Goal: Contribute content: Add original content to the website for others to see

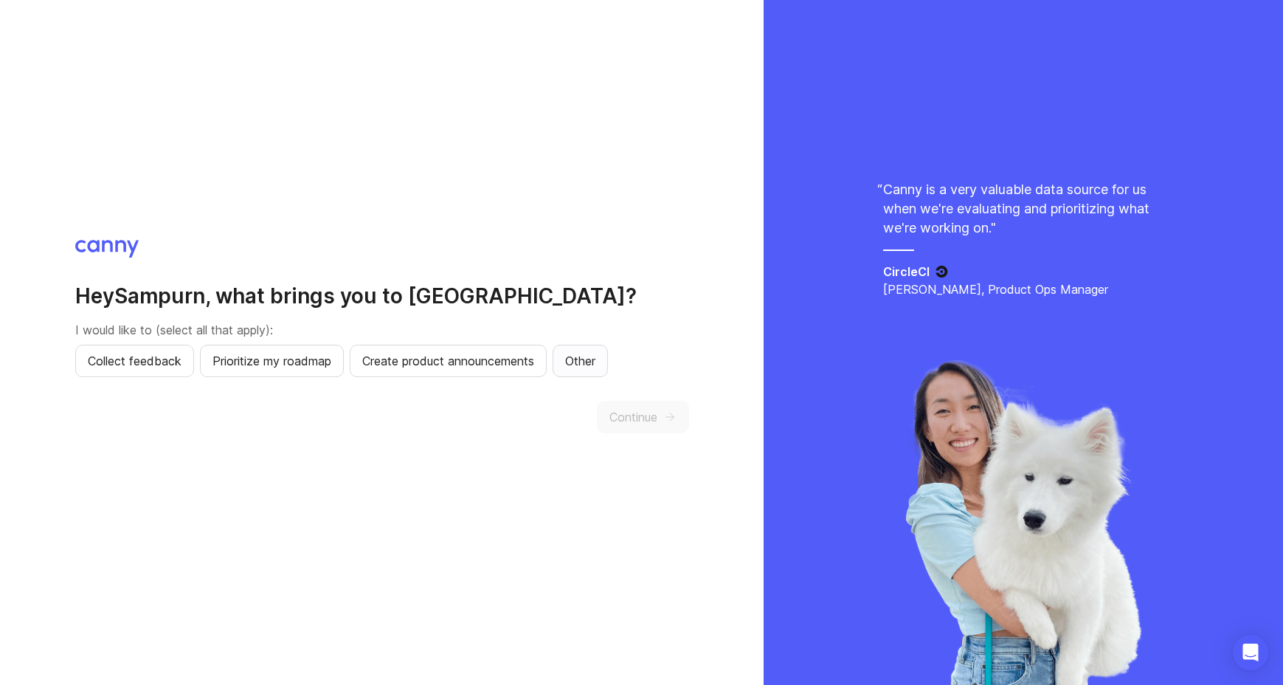
click at [570, 364] on button "Other" at bounding box center [580, 361] width 55 height 32
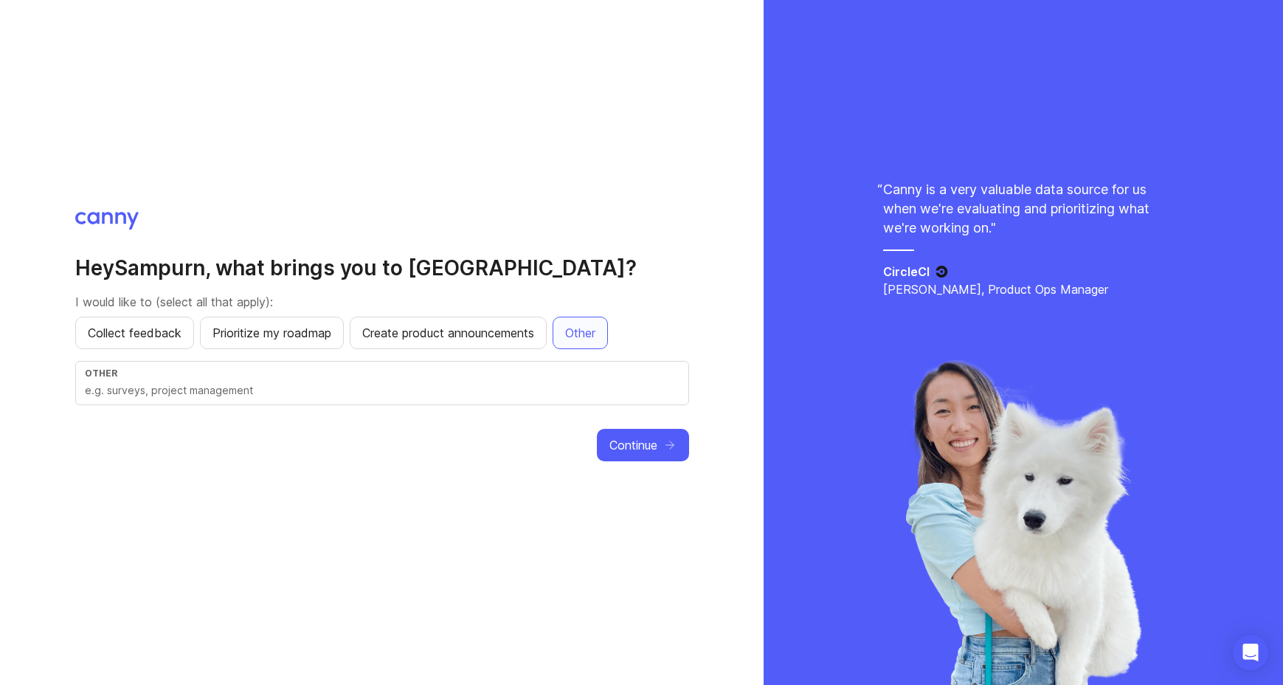
click at [381, 396] on input "text" at bounding box center [382, 390] width 595 height 16
type input "Collecting ideas for youtube videos as a content creator"
click at [663, 436] on button "Continue" at bounding box center [643, 445] width 92 height 32
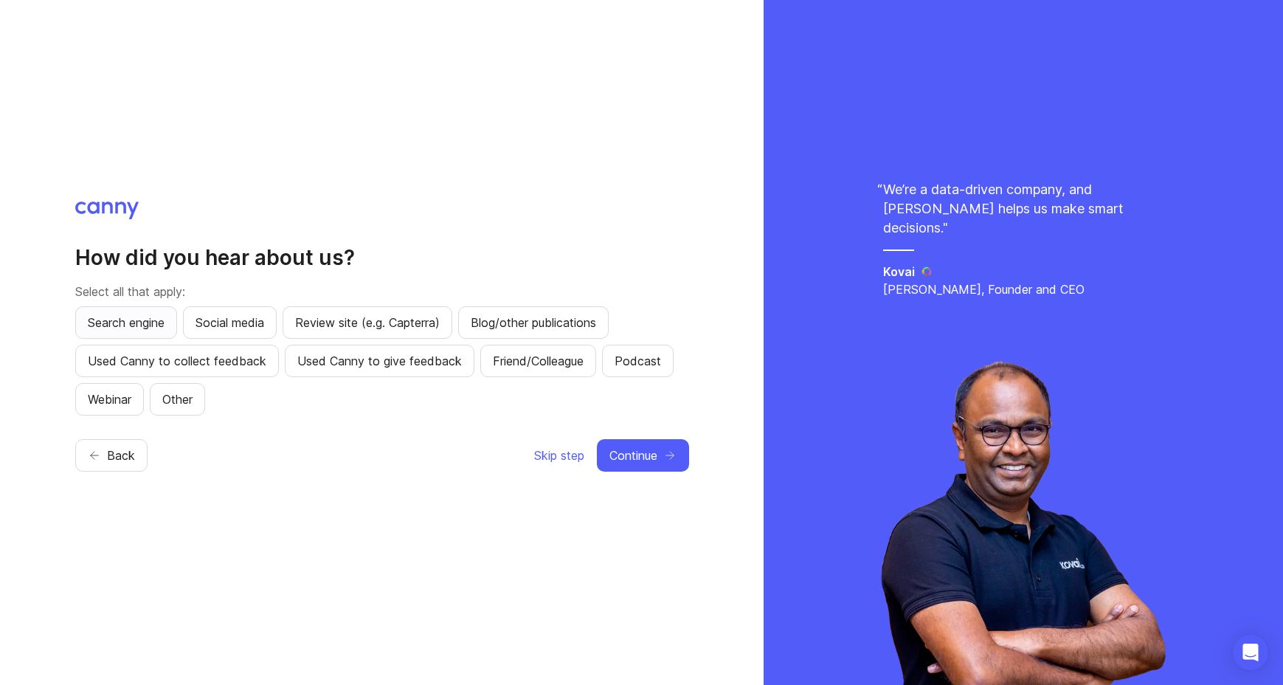
drag, startPoint x: 132, startPoint y: 317, endPoint x: 142, endPoint y: 320, distance: 10.0
click at [132, 317] on span "Search engine" at bounding box center [126, 323] width 77 height 18
click at [636, 457] on span "Continue" at bounding box center [633, 455] width 48 height 18
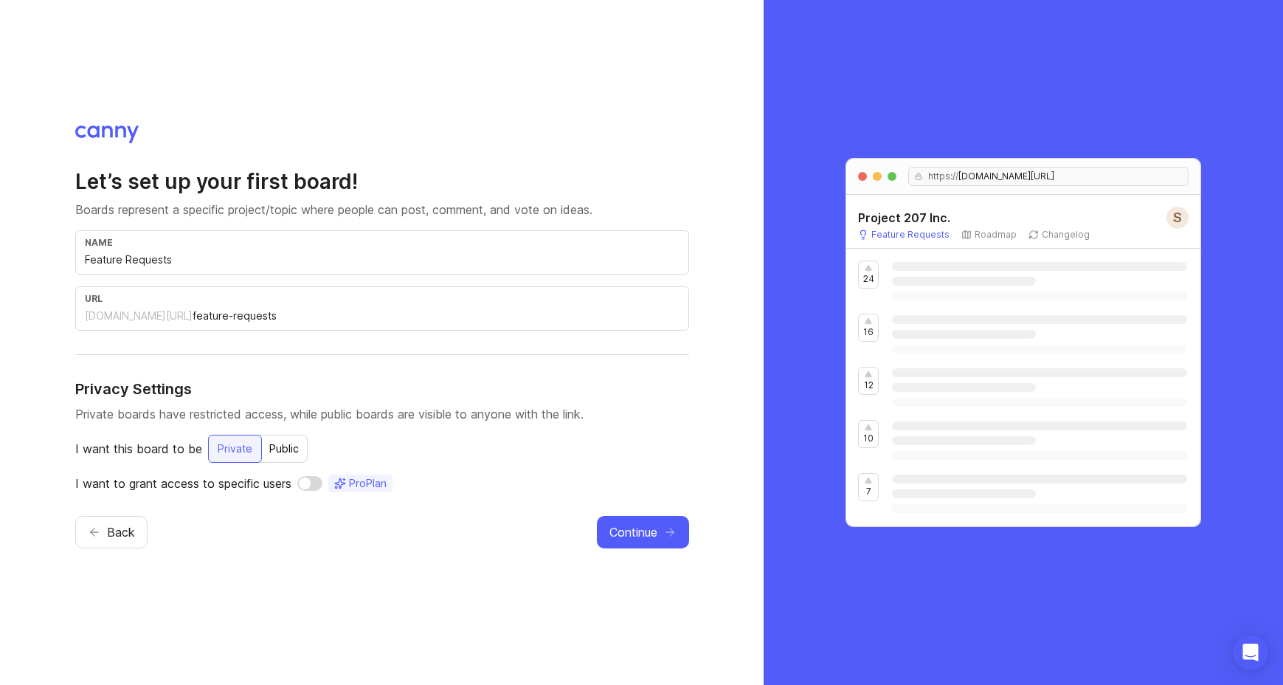
click at [191, 263] on input "Feature Requests" at bounding box center [382, 260] width 595 height 16
drag, startPoint x: 192, startPoint y: 260, endPoint x: 70, endPoint y: 255, distance: 121.9
click at [70, 255] on div "Let’s set up your first board! Boards represent a specific project/topic where …" at bounding box center [382, 342] width 764 height 685
type input "N"
type input "n"
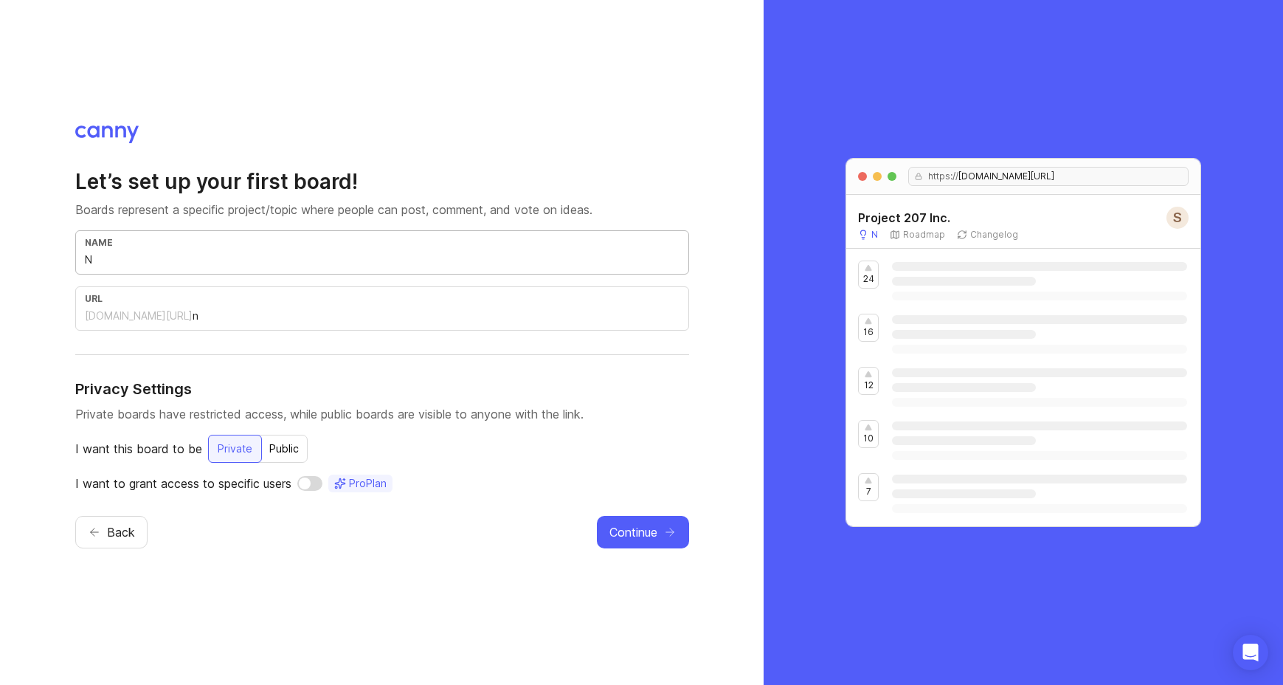
type input "Ne"
type input "ne"
type input "Nex"
type input "nex"
type input "Next"
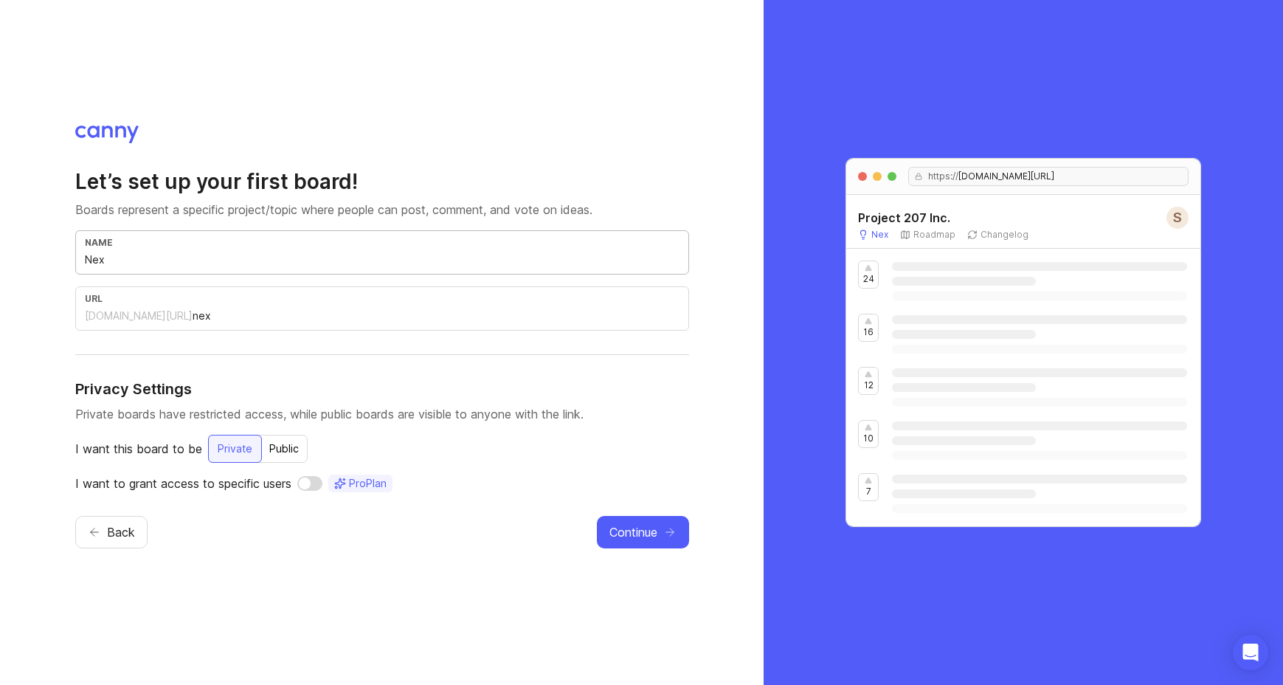
type input "next"
type input "Next V"
type input "next-v"
type input "Next Vi"
type input "next-vi"
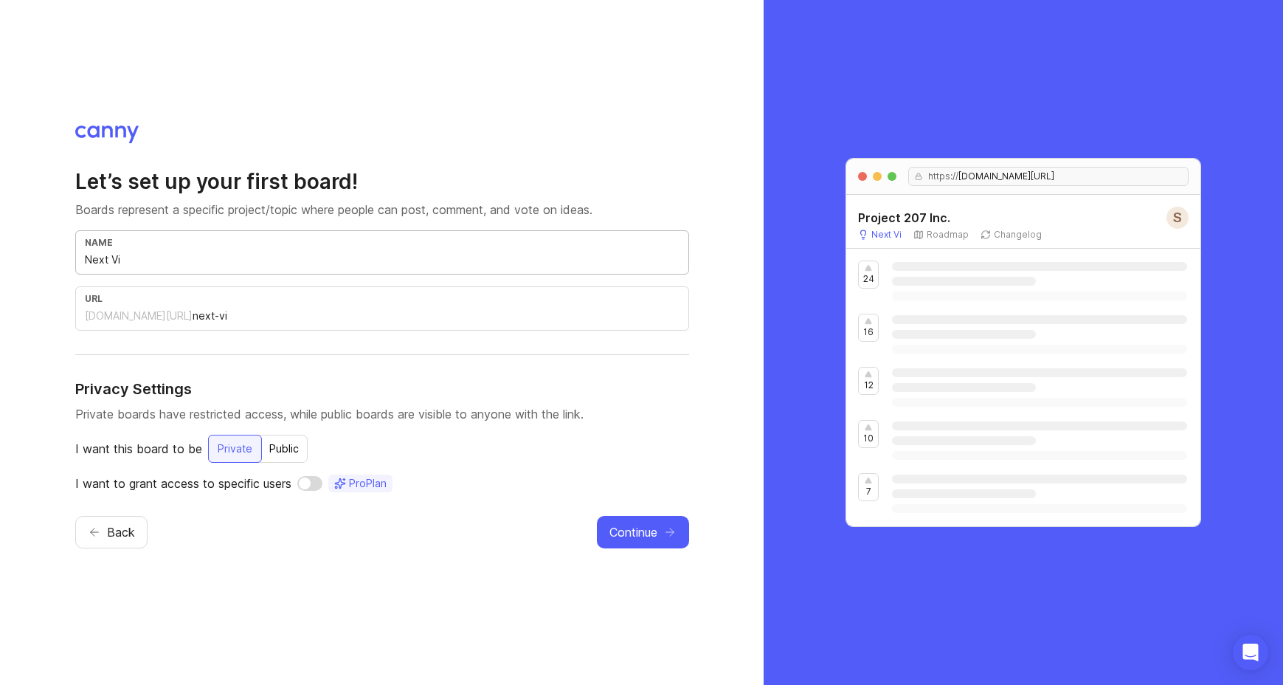
type input "Next Vid"
type input "next-vid"
type input "Next Vide"
type input "next-vide"
type input "Next Video"
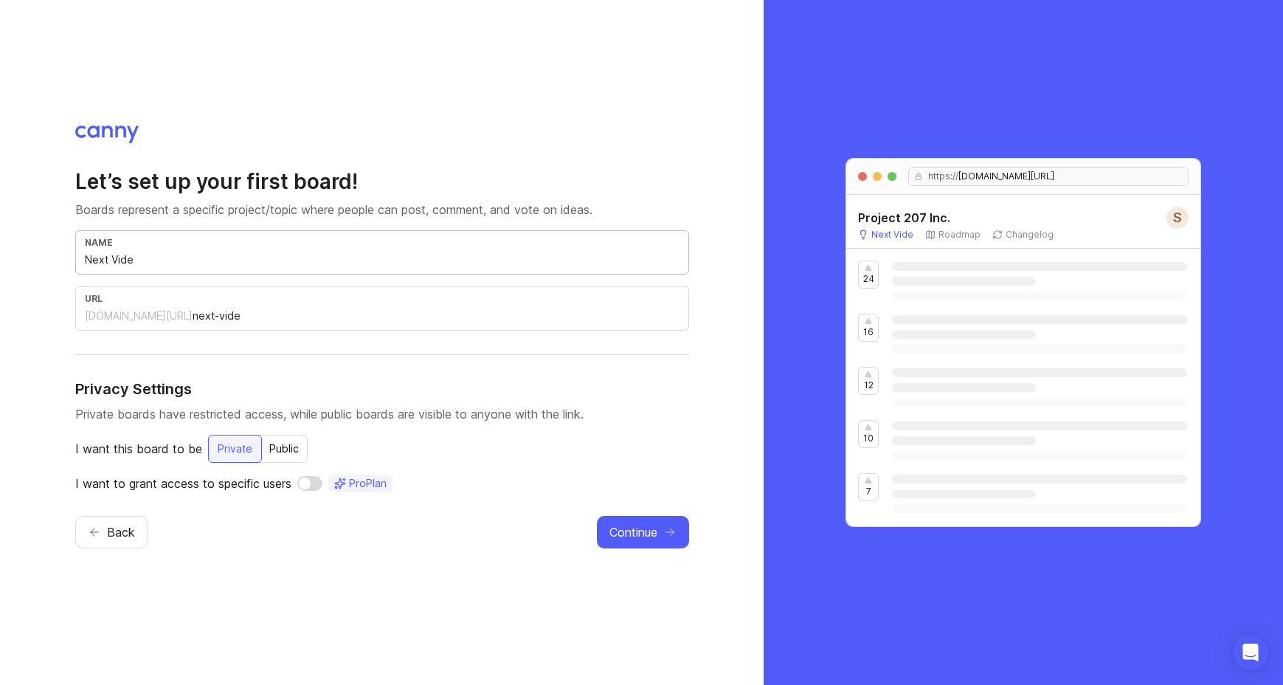
type input "next-video"
type input "Next Video R"
type input "next-video-r"
type input "Next Video Re"
type input "next-video-re"
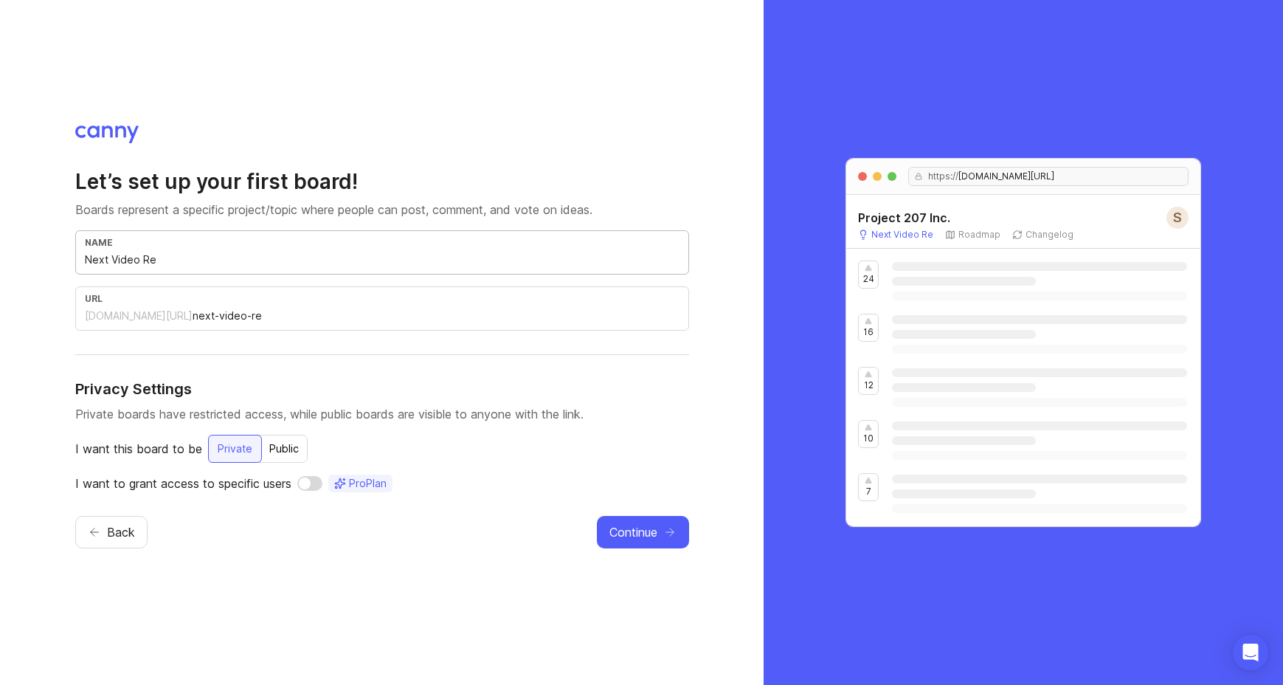
type input "Next Video Req"
type input "next-video-req"
type input "Next Video Requ"
type input "next-video-requ"
type input "Next Video Reque"
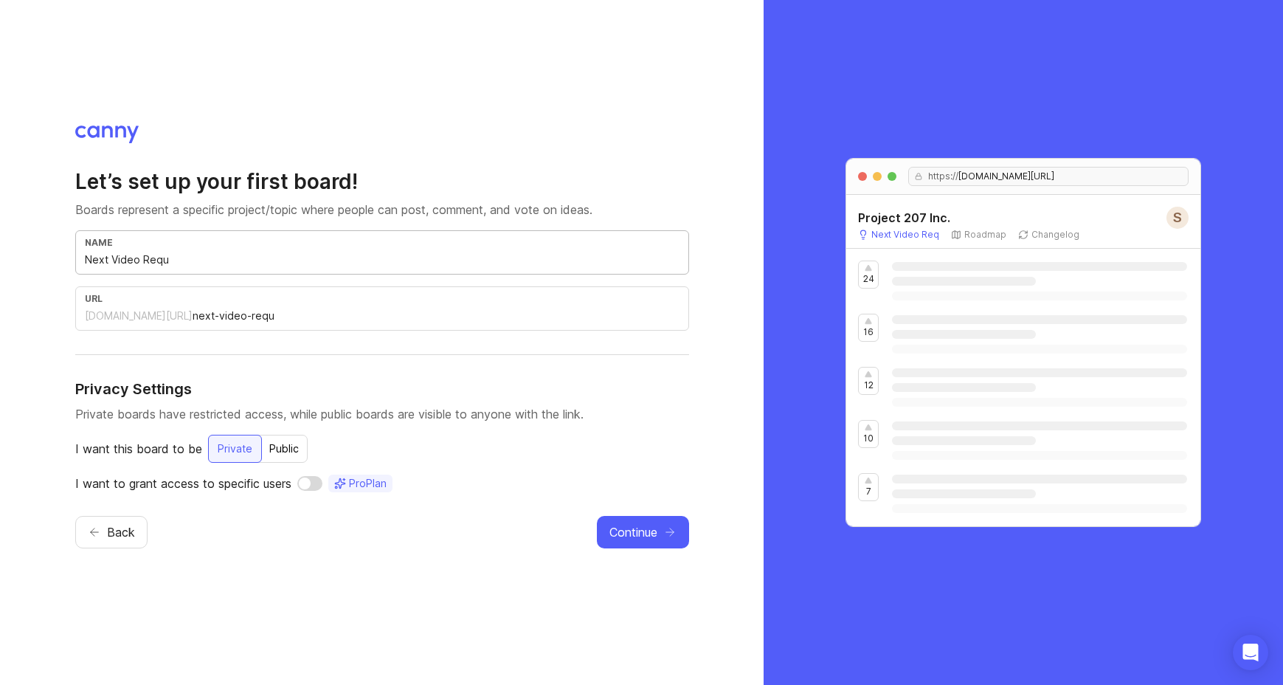
type input "next-video-reque"
type input "Next Video Reques"
type input "next-video-reques"
type input "Next Video Request"
type input "next-video-request"
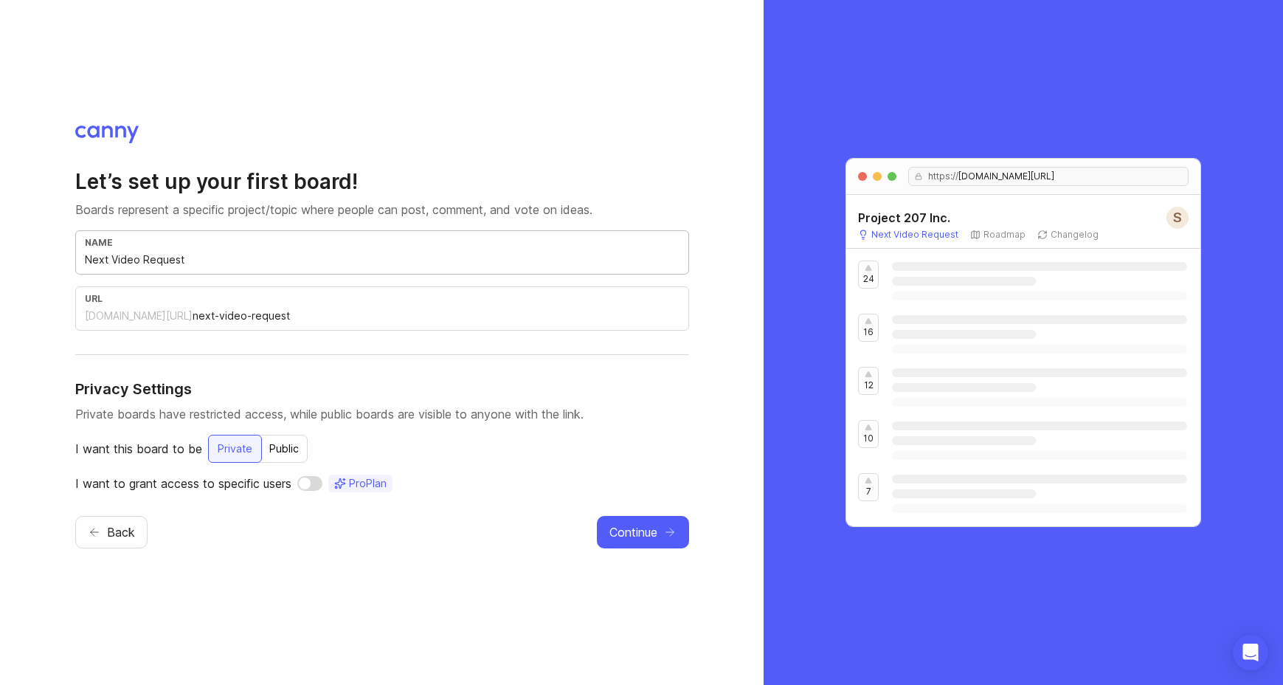
type input "Next Video Request"
click at [281, 451] on div "Public" at bounding box center [283, 448] width 47 height 27
click at [326, 483] on input "checkbox" at bounding box center [315, 483] width 25 height 15
checkbox input "true"
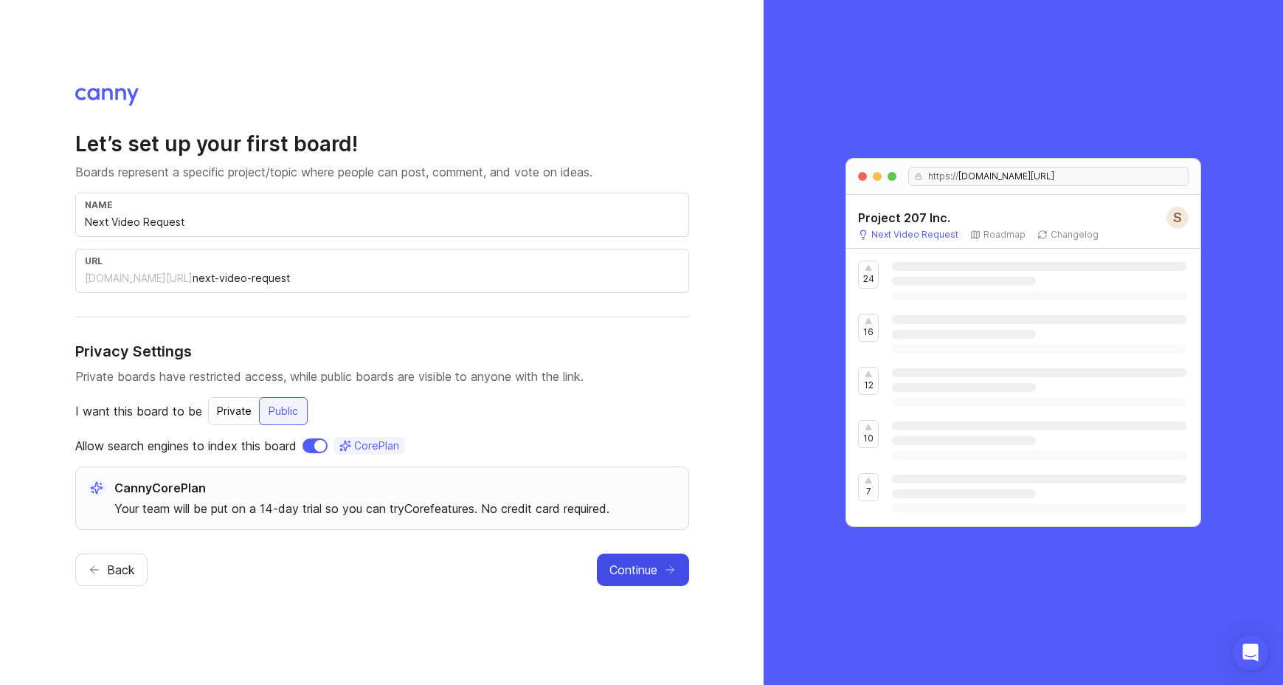
click at [632, 576] on span "Continue" at bounding box center [633, 570] width 48 height 18
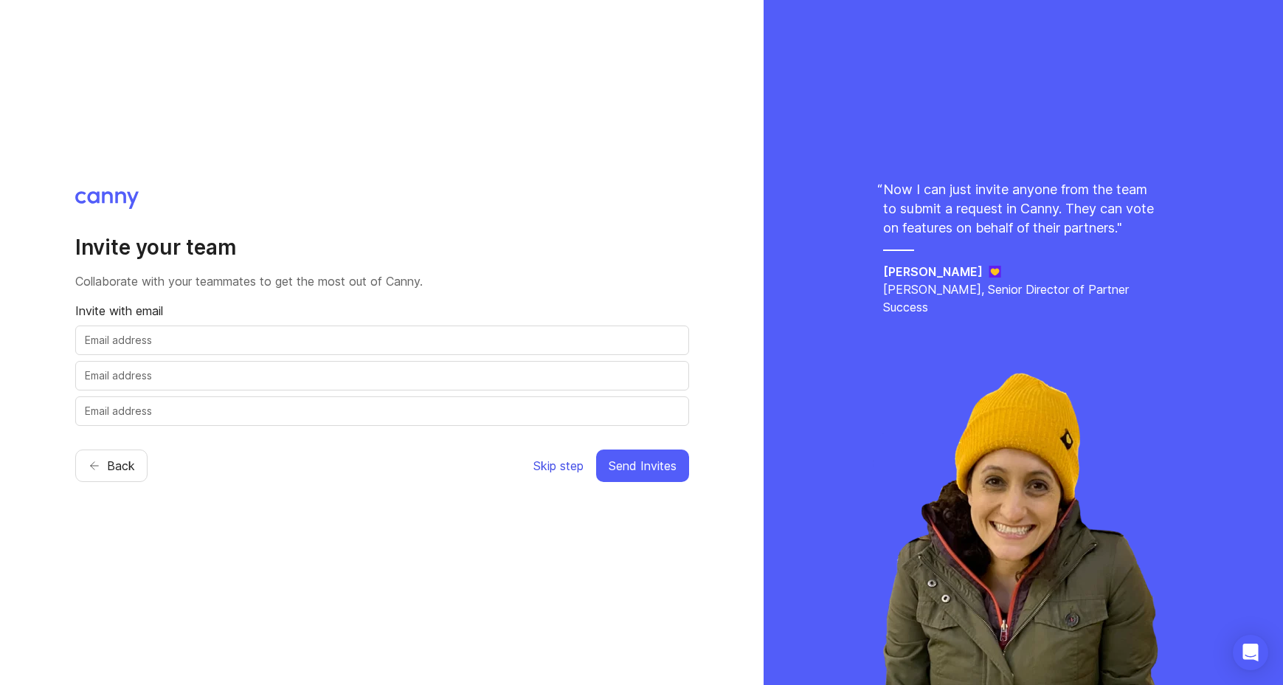
click at [557, 467] on span "Skip step" at bounding box center [558, 466] width 50 height 18
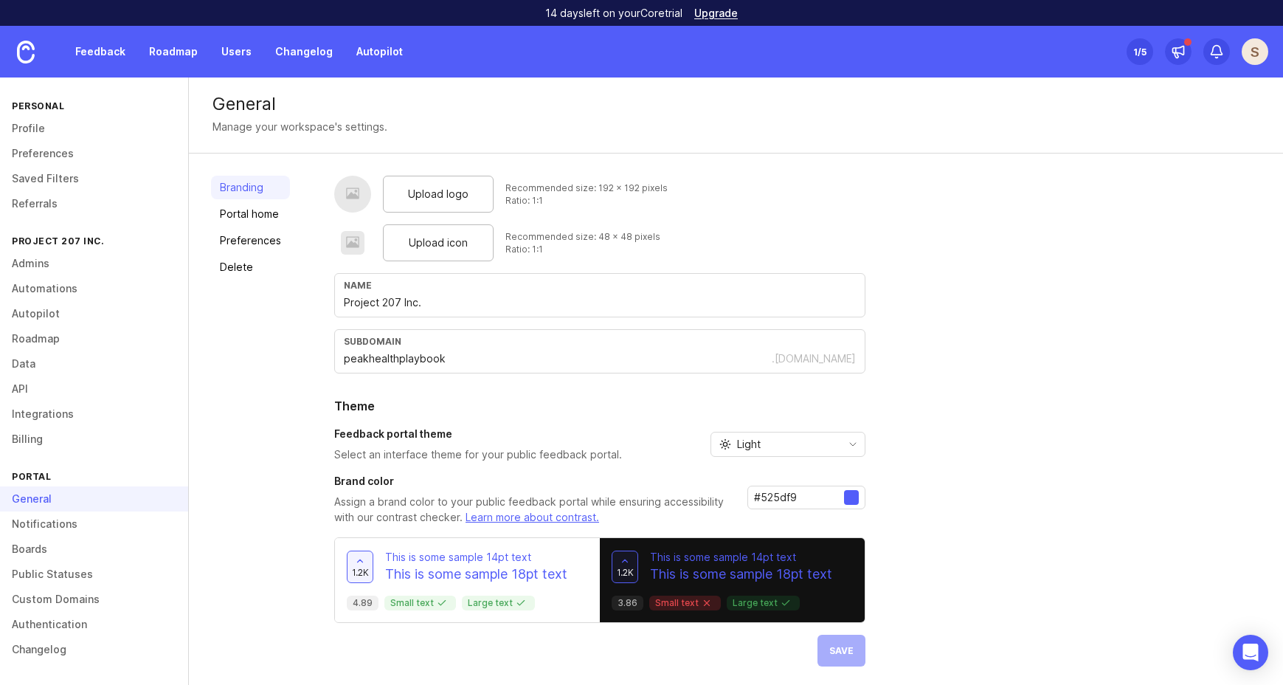
scroll to position [4, 0]
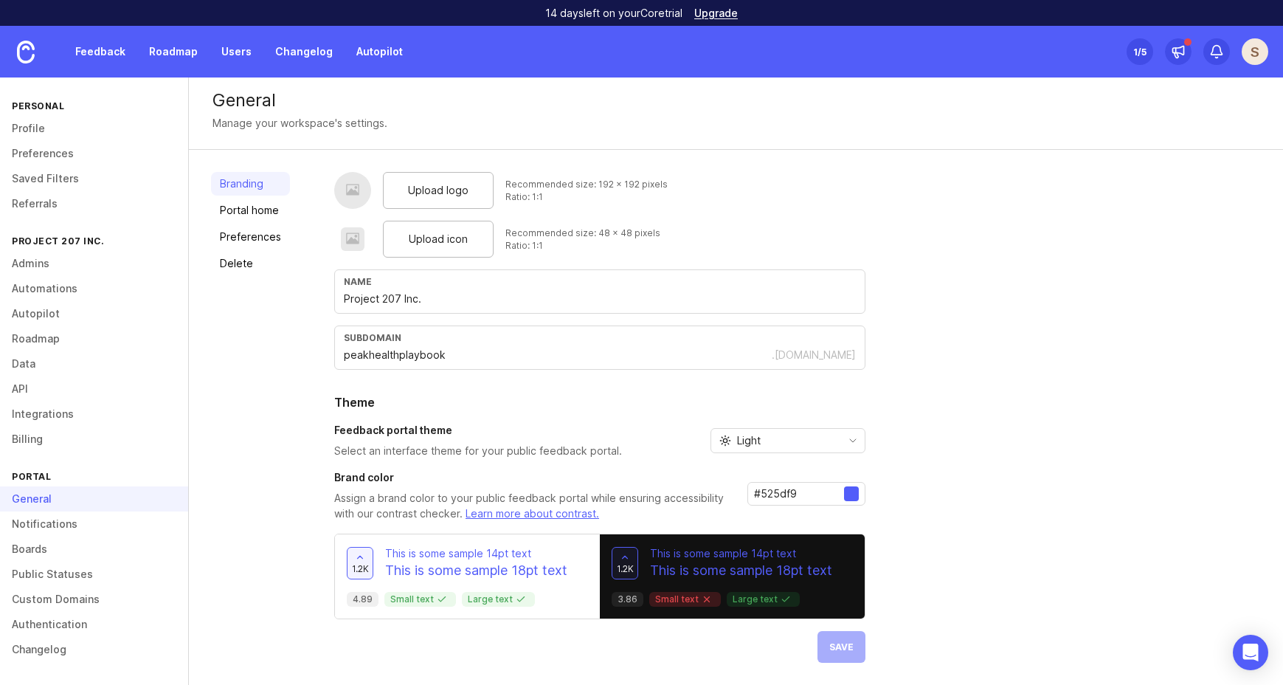
click at [545, 548] on p "This is some sample 14pt text" at bounding box center [476, 553] width 182 height 15
click at [855, 493] on div at bounding box center [851, 493] width 15 height 15
click at [853, 493] on div at bounding box center [851, 493] width 15 height 15
click at [806, 493] on input "#525df9" at bounding box center [799, 494] width 90 height 16
drag, startPoint x: 796, startPoint y: 493, endPoint x: 707, endPoint y: 490, distance: 89.3
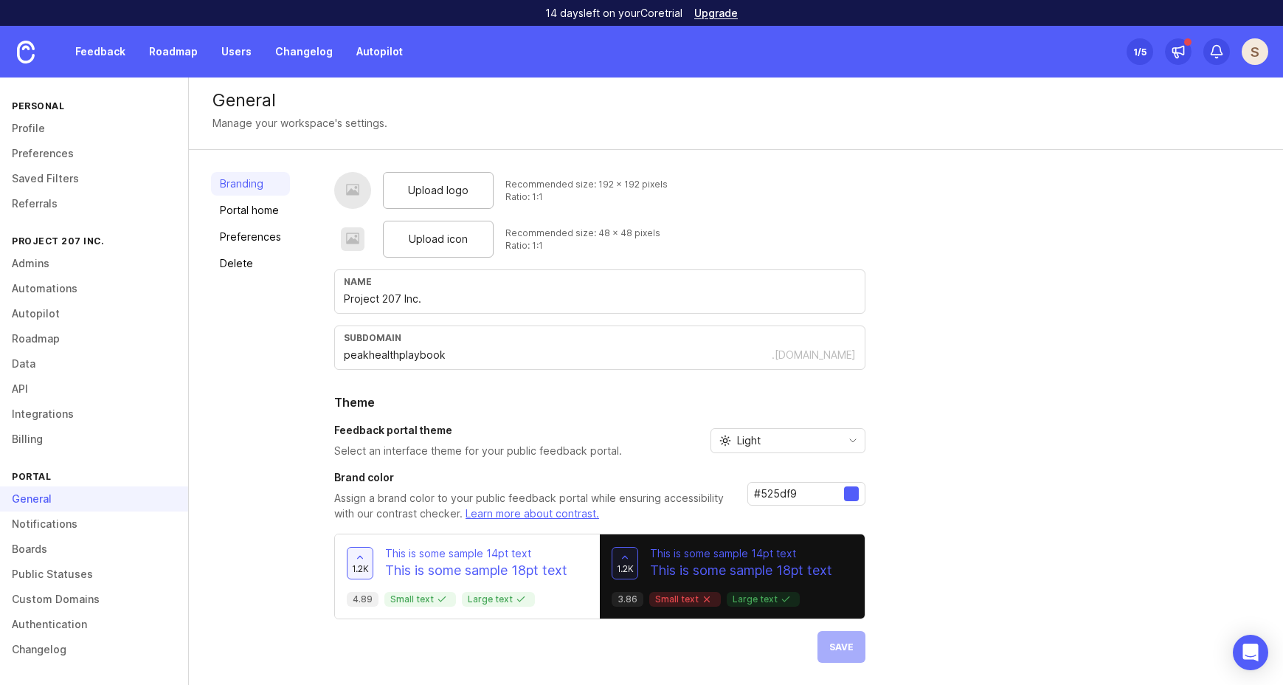
click at [708, 490] on div "Brand color Assign a brand color to your public feedback portal while ensuring …" at bounding box center [599, 496] width 531 height 52
paste input "00797b"
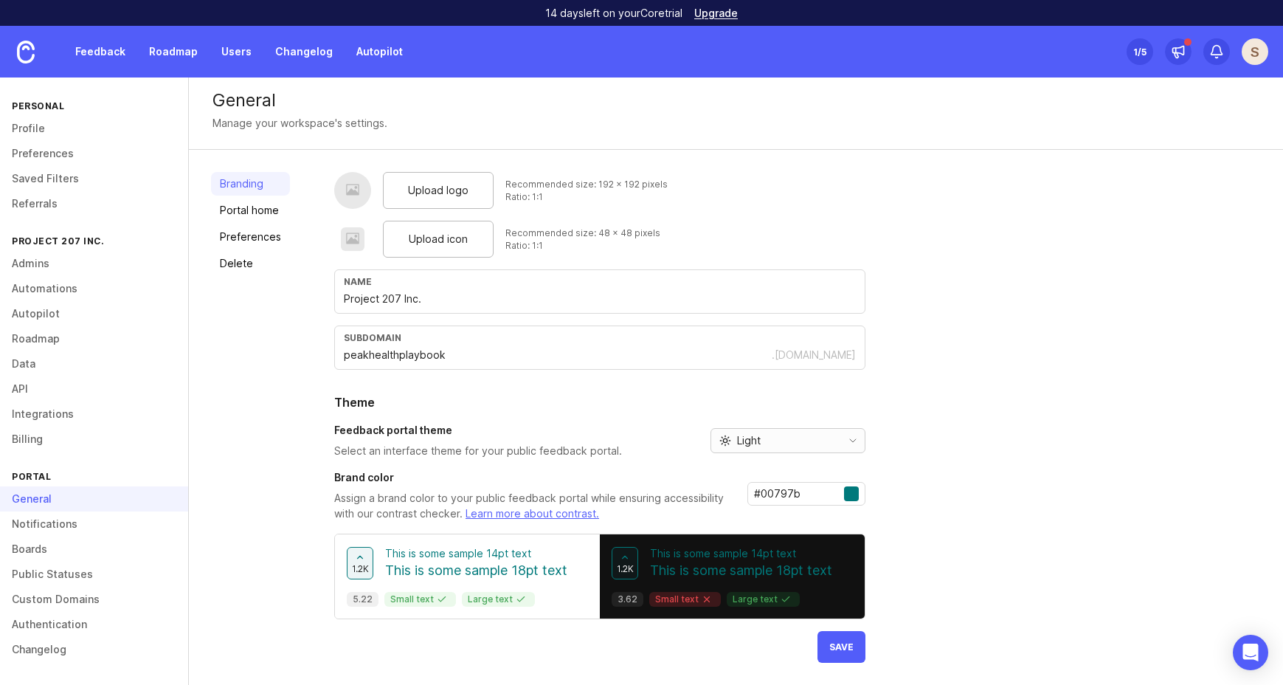
type input "#00797b"
click at [847, 430] on div "Light" at bounding box center [788, 440] width 155 height 25
click at [812, 467] on span "System preference" at bounding box center [783, 469] width 95 height 16
click at [843, 646] on span "Save" at bounding box center [841, 646] width 24 height 11
click at [241, 216] on link "Portal home" at bounding box center [250, 210] width 79 height 24
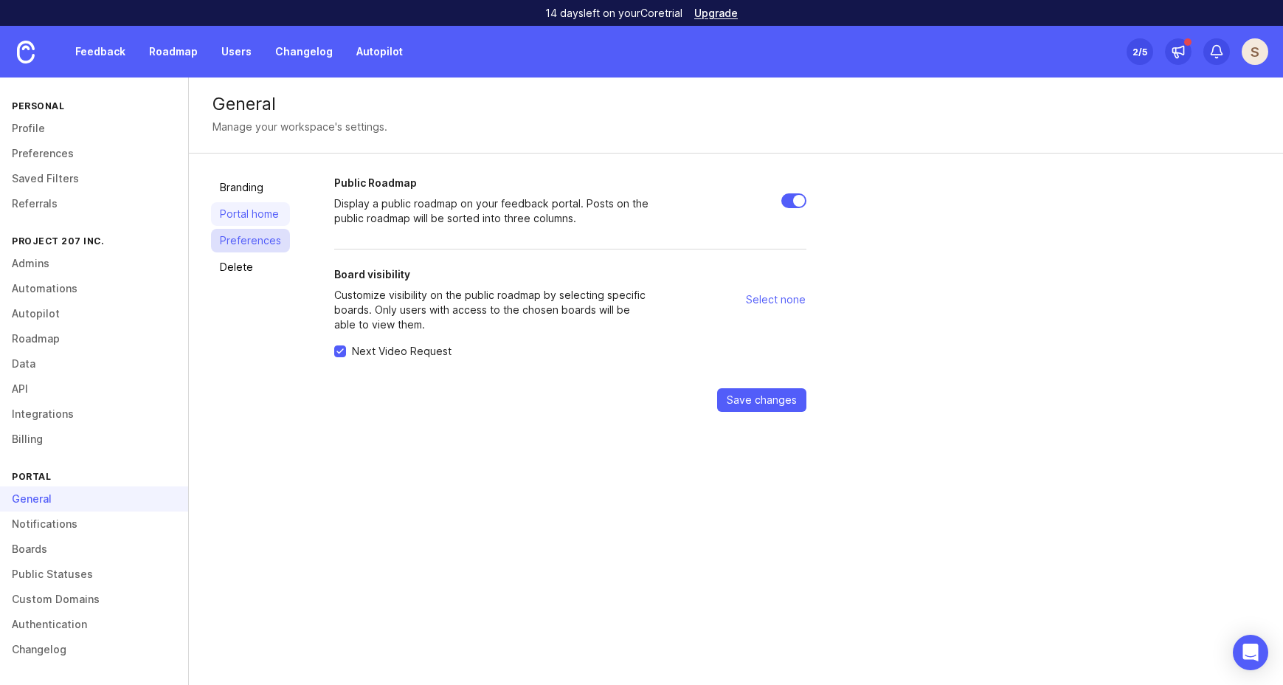
click at [241, 240] on link "Preferences" at bounding box center [250, 241] width 79 height 24
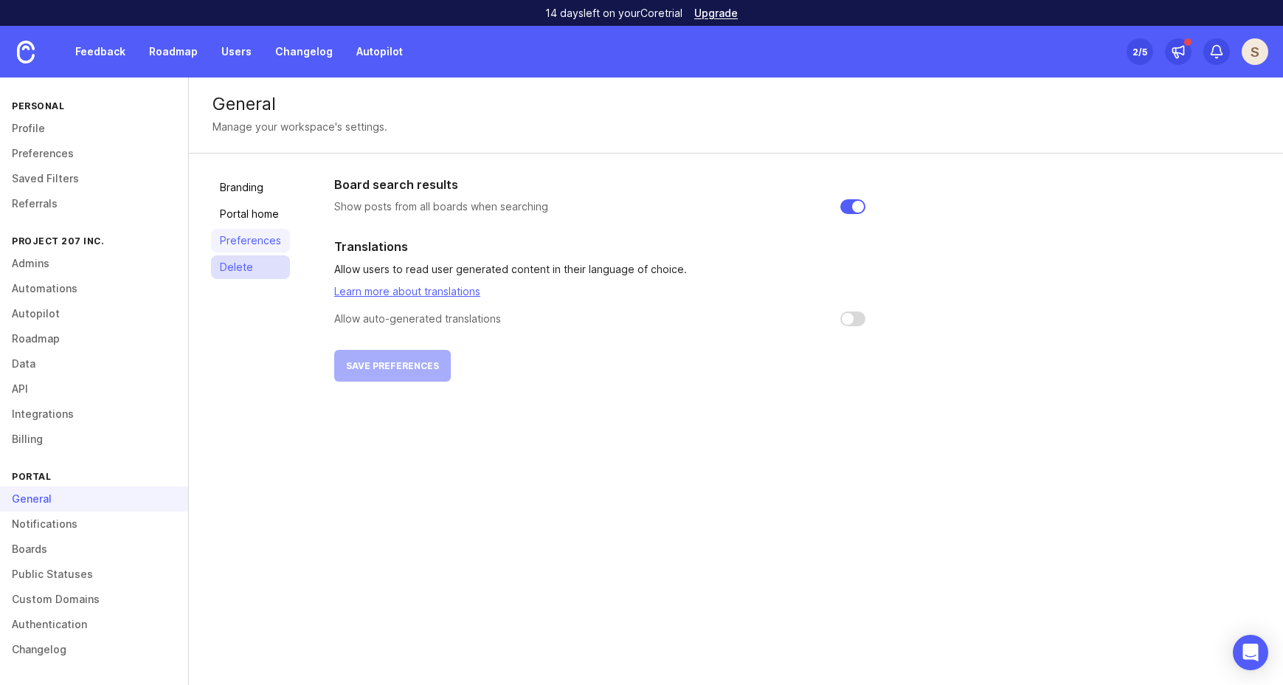
click at [240, 264] on link "Delete" at bounding box center [250, 267] width 79 height 24
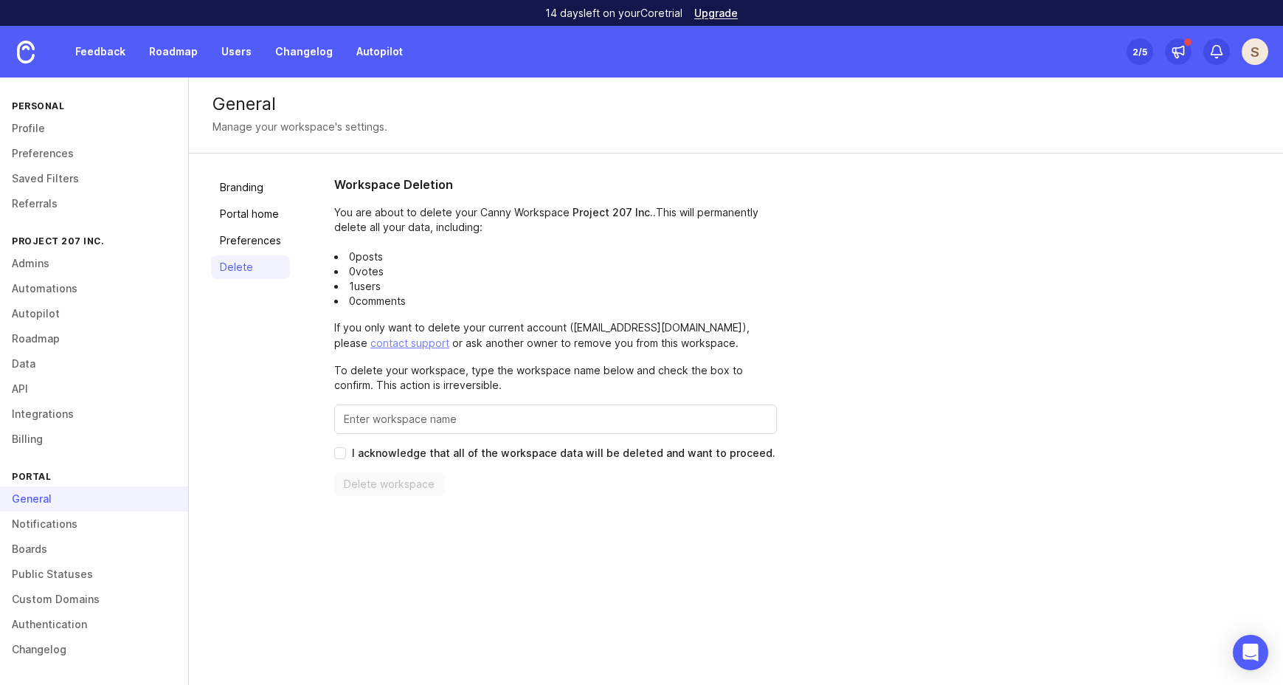
click at [240, 264] on link "Delete" at bounding box center [250, 267] width 79 height 24
click at [274, 285] on div "Branding Portal home Preferences Delete" at bounding box center [250, 336] width 79 height 320
click at [27, 544] on link "Boards" at bounding box center [94, 548] width 188 height 25
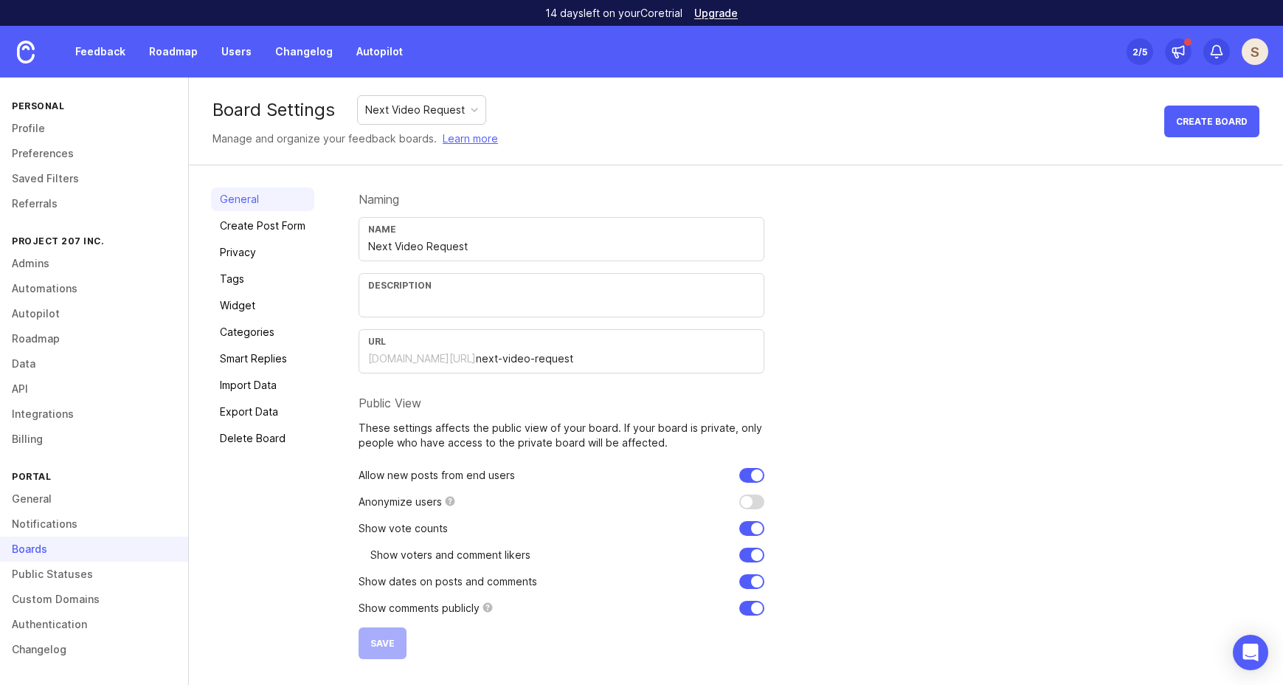
click at [381, 307] on input "text" at bounding box center [561, 302] width 387 height 16
type input "Please share what do you want to see in my next video and also vote for the exi…"
click at [383, 646] on span "Save" at bounding box center [382, 643] width 24 height 11
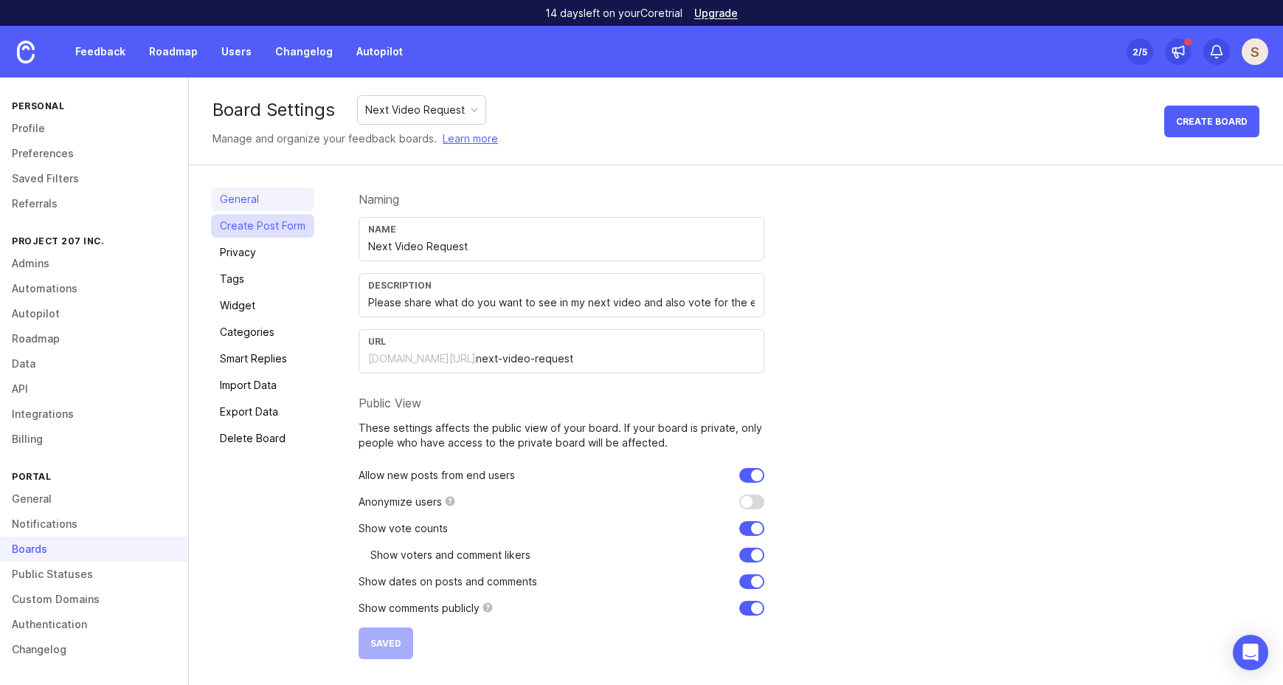
click at [239, 221] on link "Create Post Form" at bounding box center [262, 226] width 103 height 24
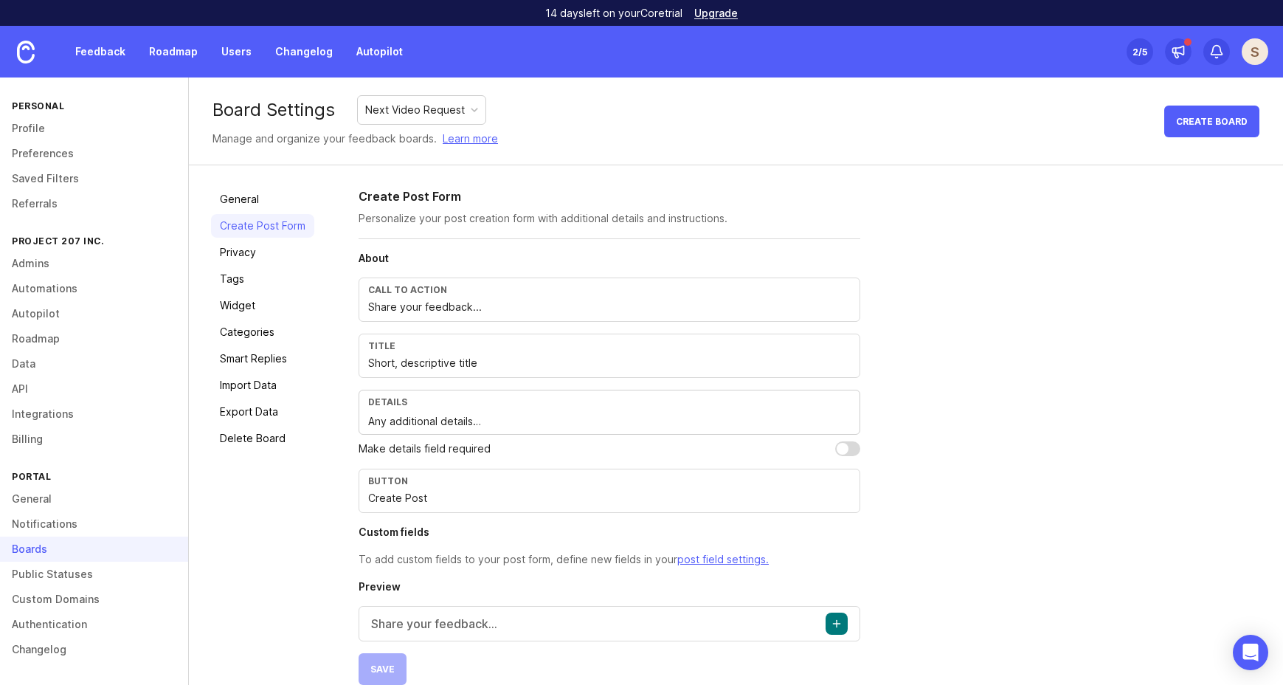
scroll to position [22, 0]
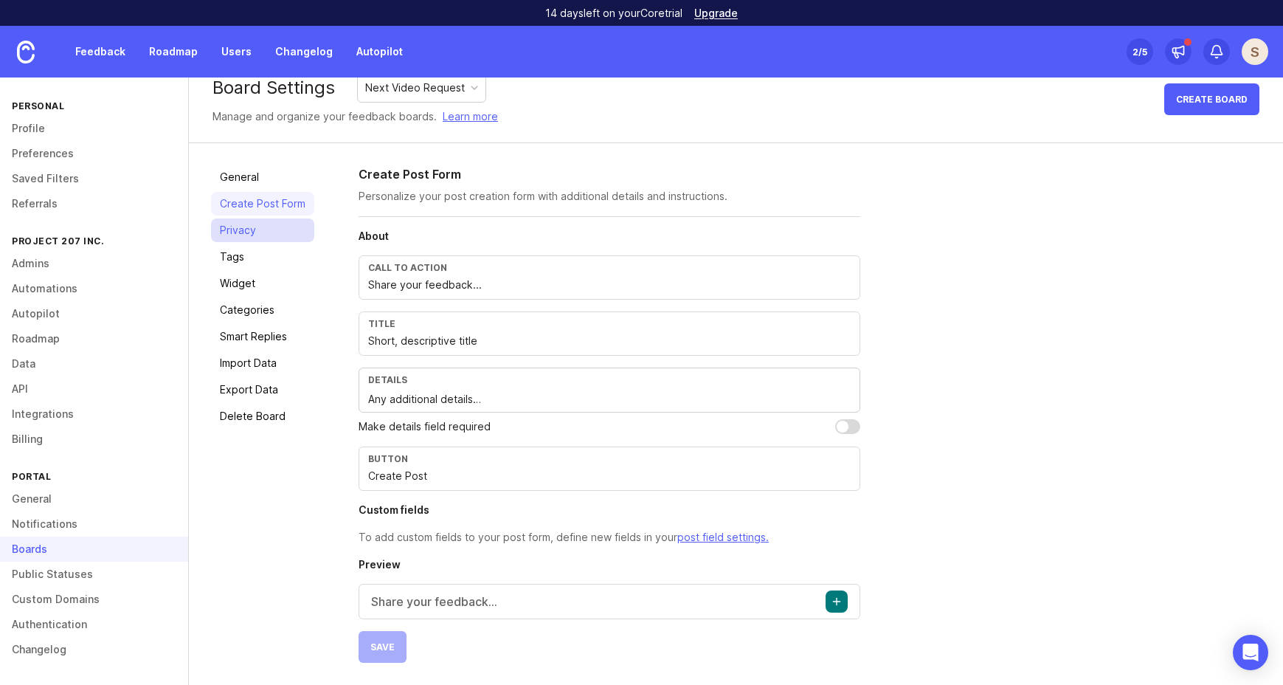
click at [232, 232] on link "Privacy" at bounding box center [262, 230] width 103 height 24
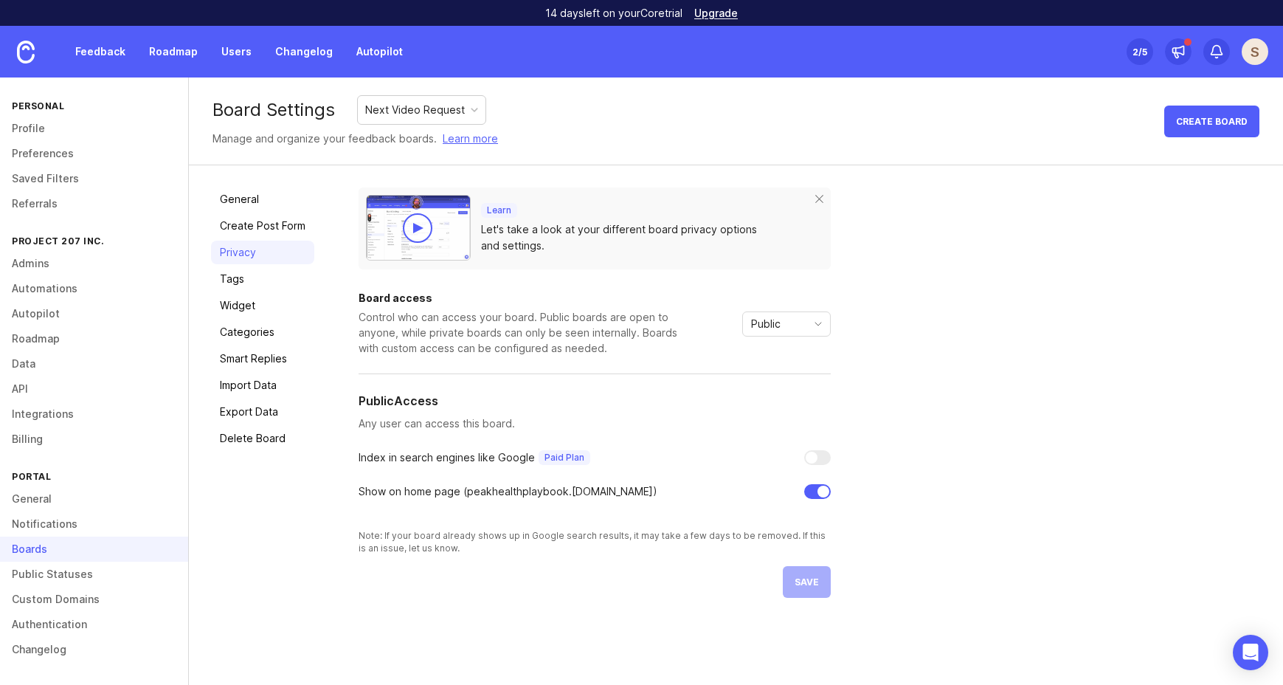
click at [238, 256] on link "Privacy" at bounding box center [262, 253] width 103 height 24
click at [238, 274] on link "Tags" at bounding box center [262, 279] width 103 height 24
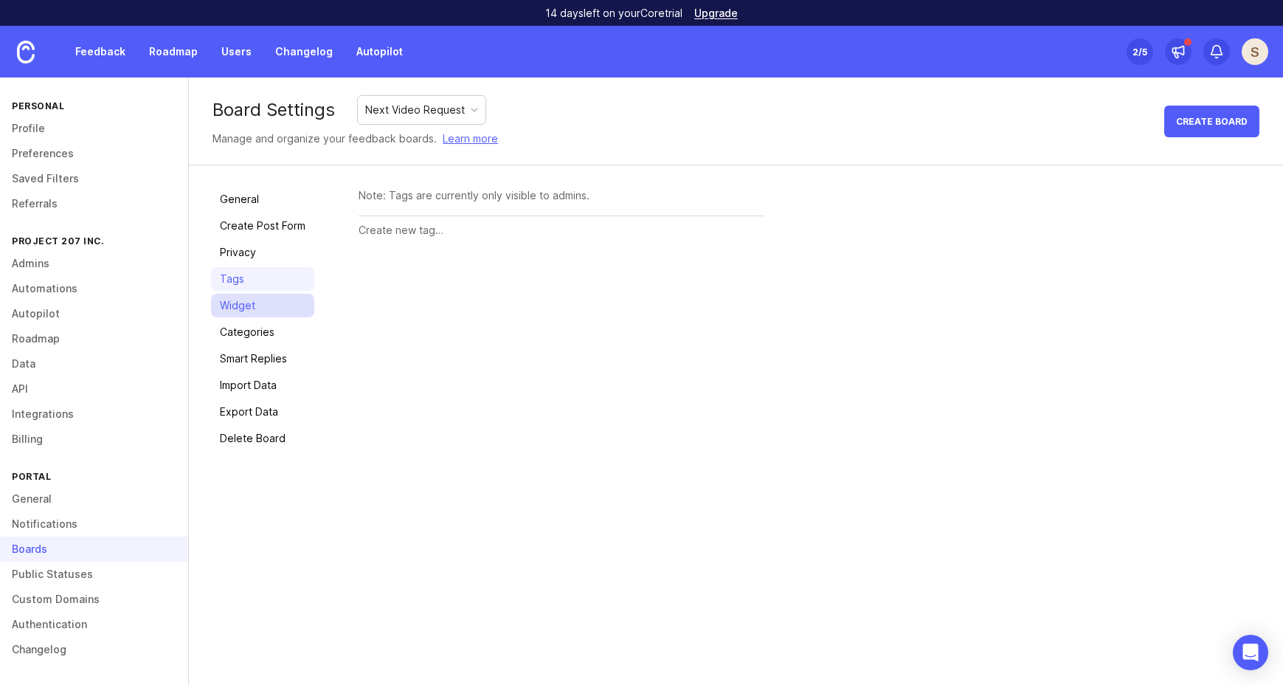
click at [239, 304] on link "Widget" at bounding box center [262, 306] width 103 height 24
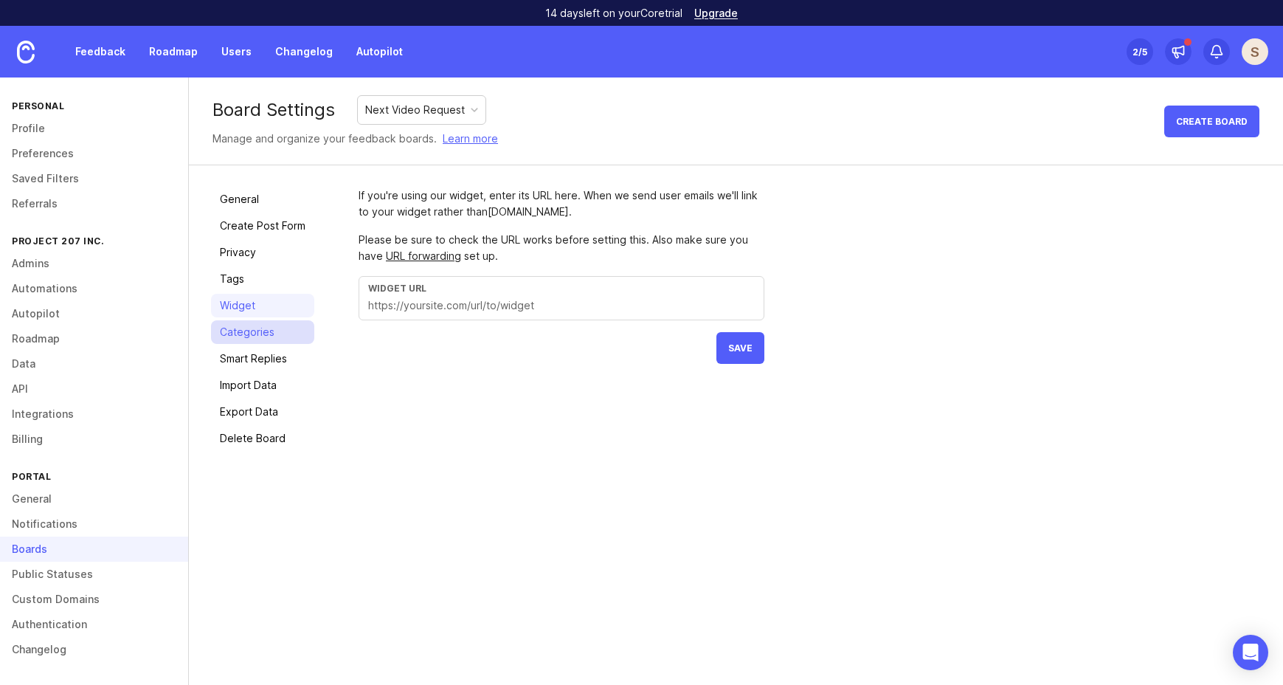
click at [241, 337] on link "Categories" at bounding box center [262, 332] width 103 height 24
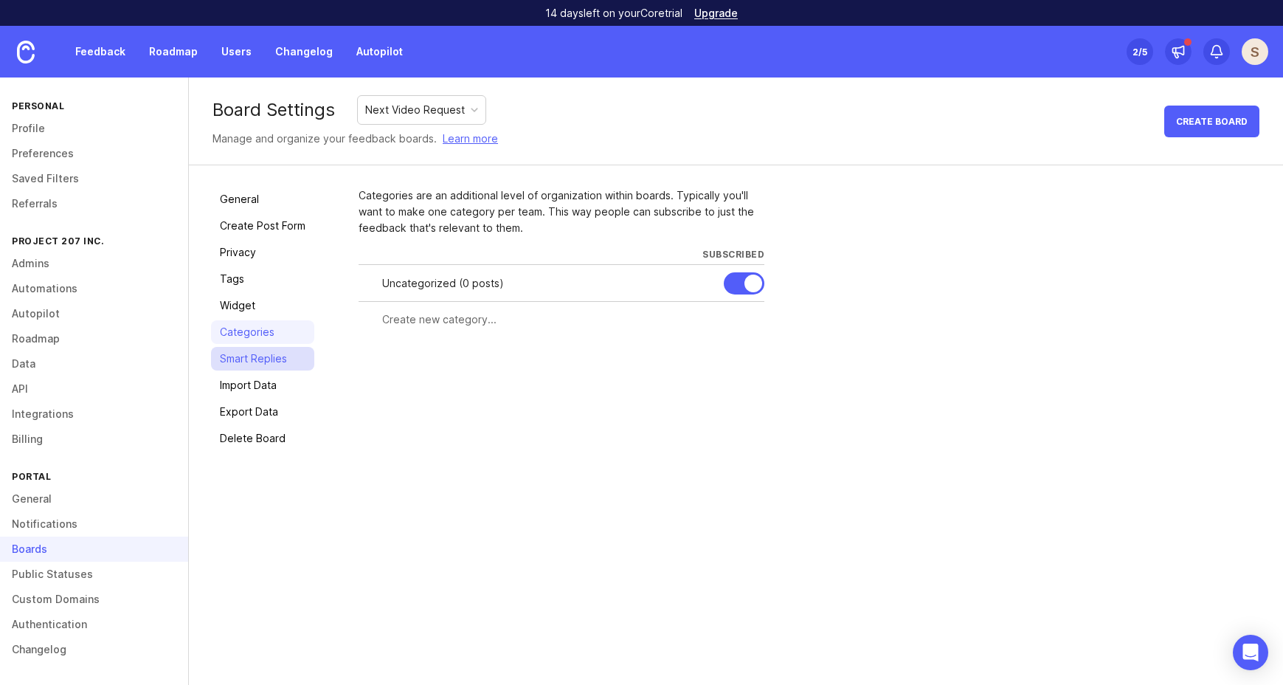
click at [246, 358] on link "Smart Replies" at bounding box center [262, 359] width 103 height 24
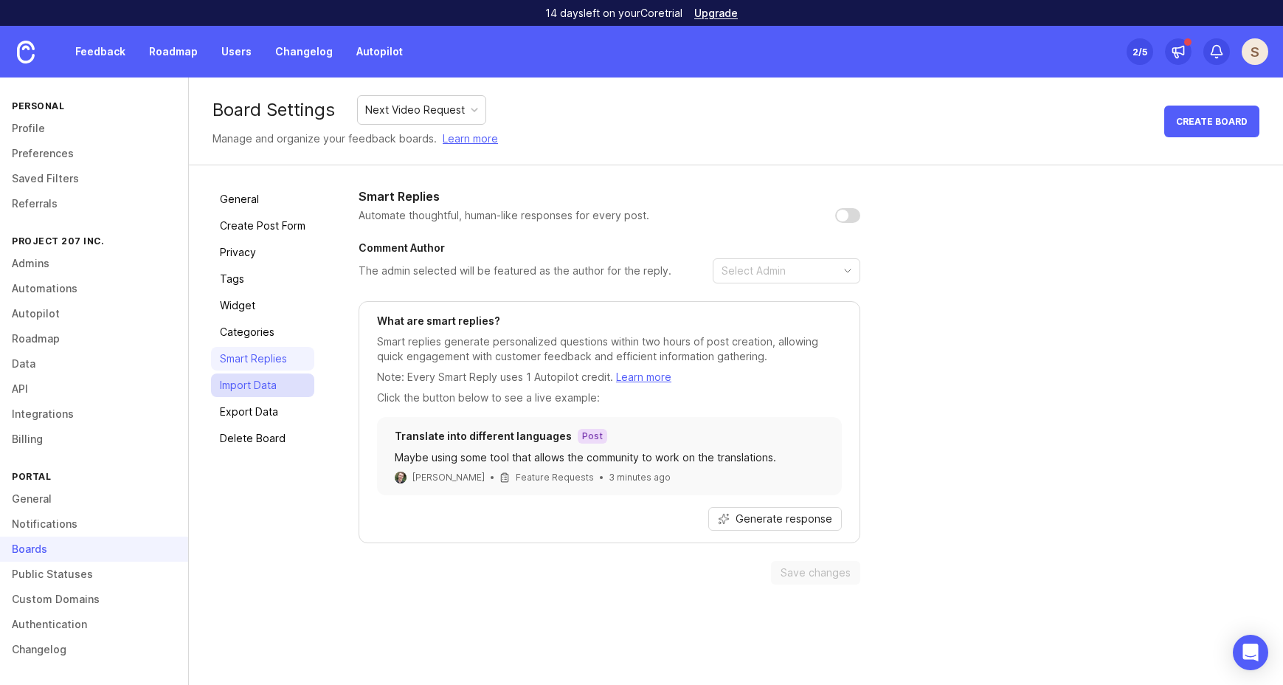
click at [255, 379] on link "Import Data" at bounding box center [262, 385] width 103 height 24
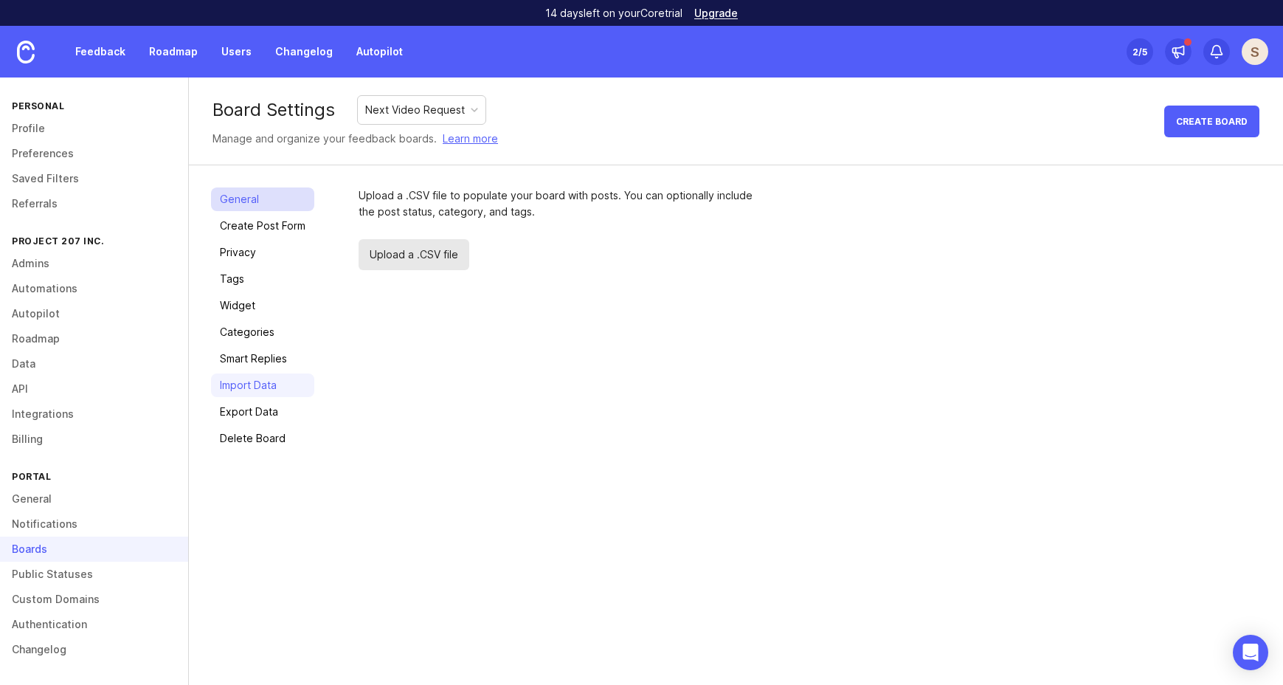
click at [228, 194] on link "General" at bounding box center [262, 199] width 103 height 24
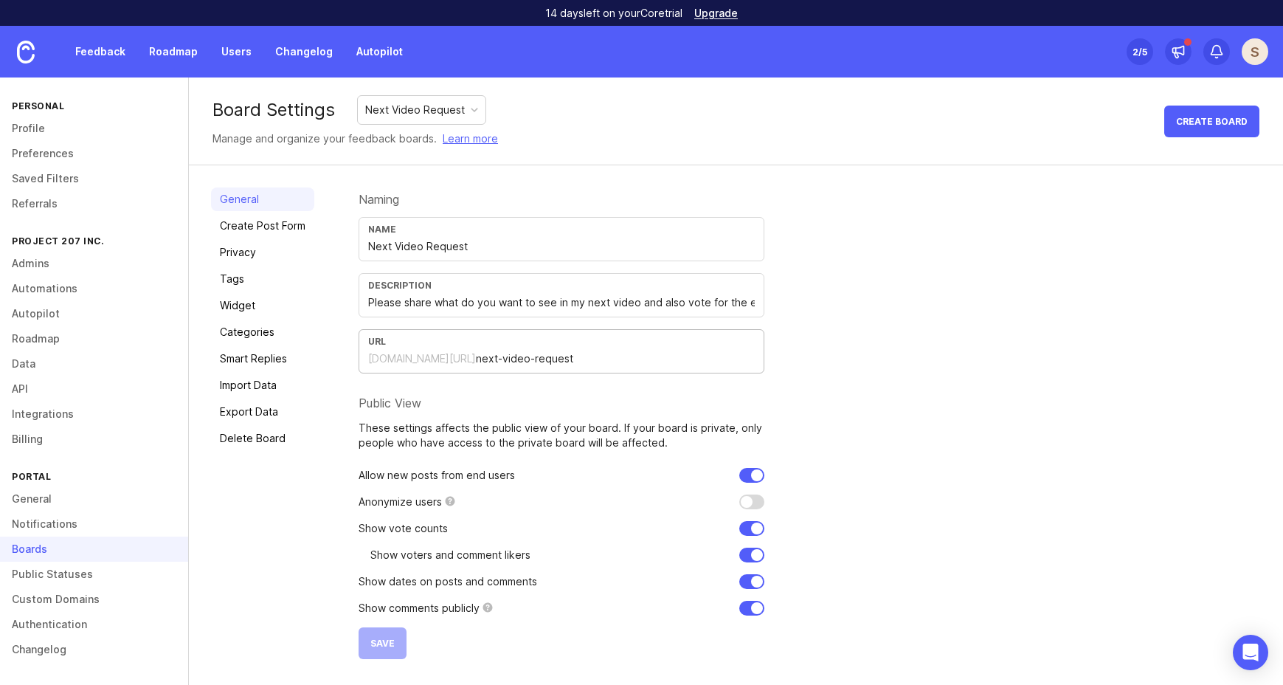
drag, startPoint x: 618, startPoint y: 357, endPoint x: 347, endPoint y: 357, distance: 271.5
click at [347, 357] on div "General Create Post Form Privacy Tags Widget Categories Smart Replies Import Da…" at bounding box center [736, 423] width 1094 height 516
click at [32, 55] on img at bounding box center [26, 52] width 18 height 23
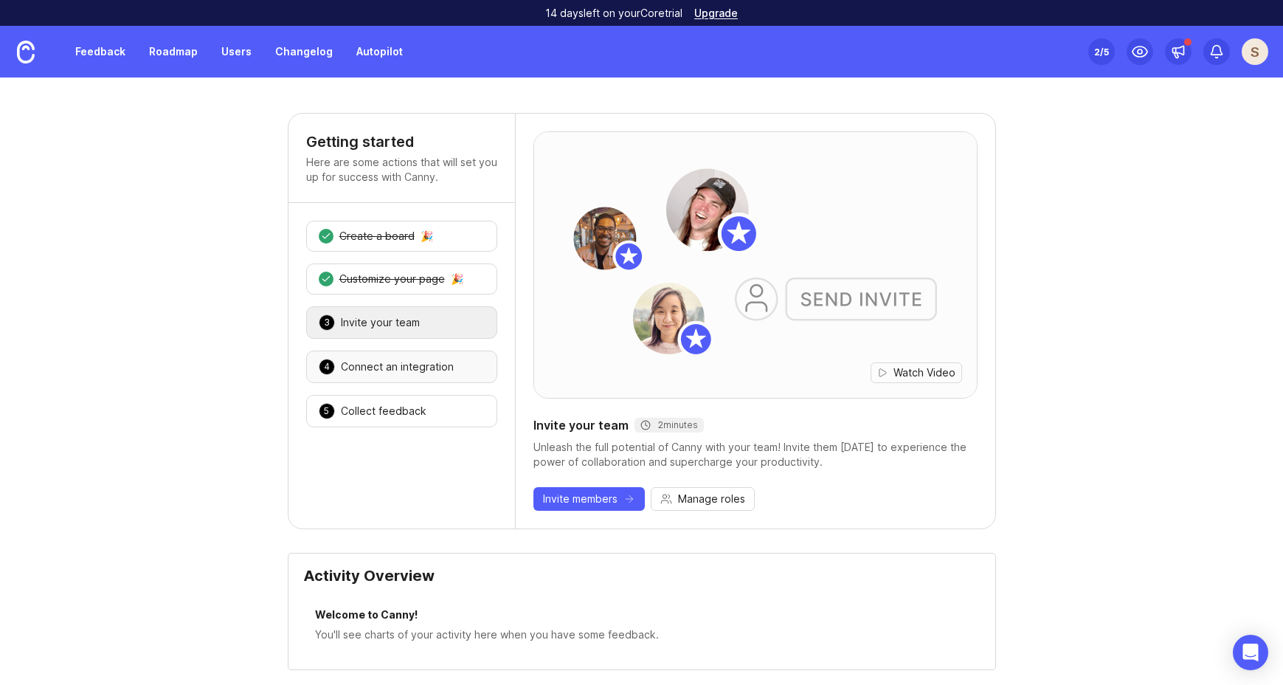
click at [388, 367] on div "Connect an integration" at bounding box center [397, 366] width 113 height 15
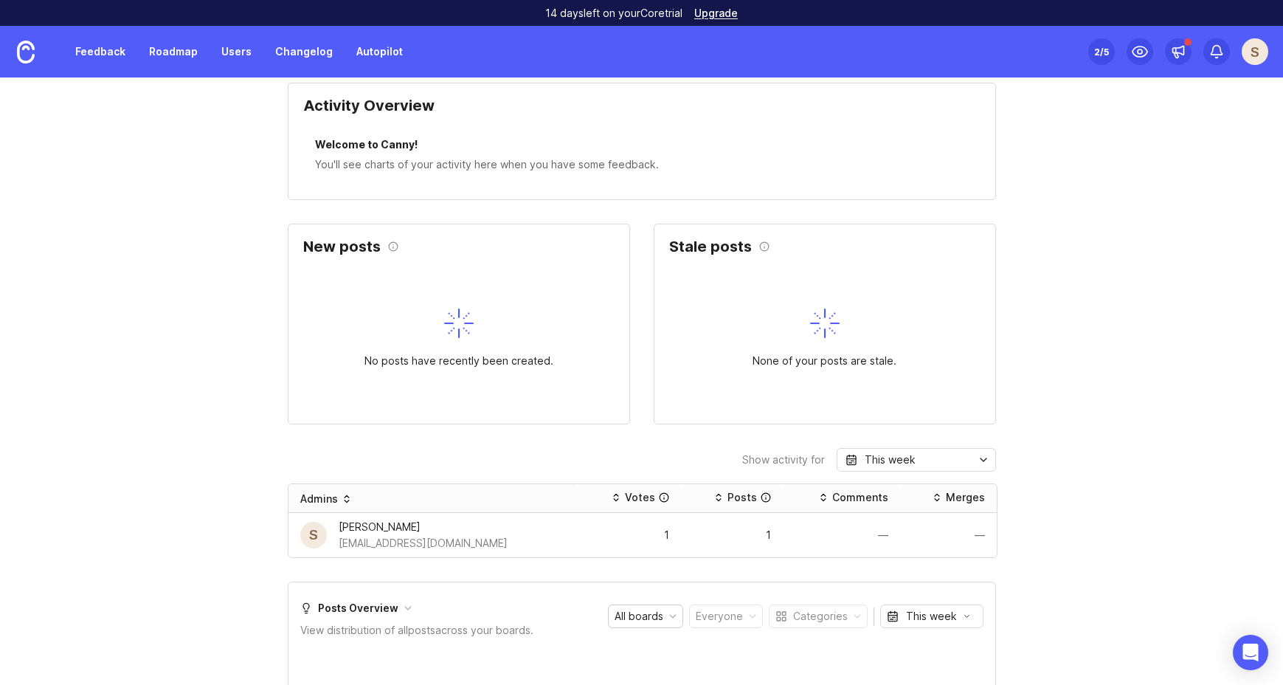
scroll to position [388, 0]
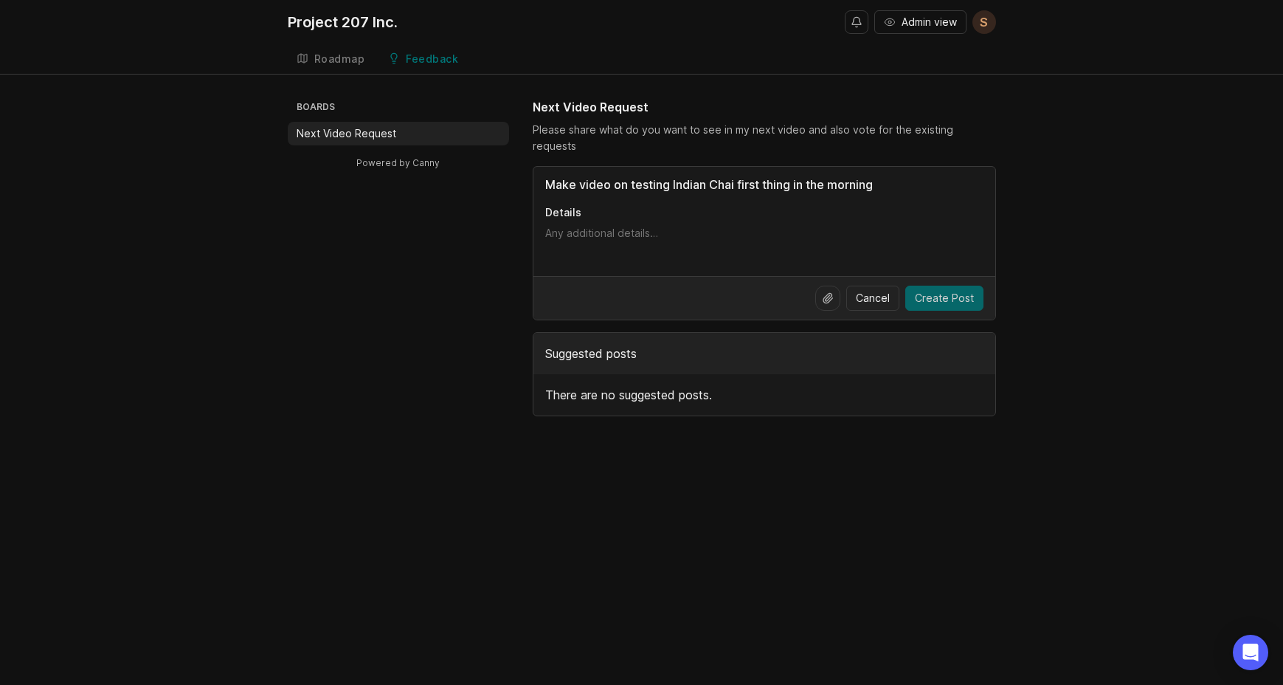
type input "Make video on testing Indian Chai first thing in the morning"
click at [960, 291] on span "Create Post" at bounding box center [944, 298] width 59 height 15
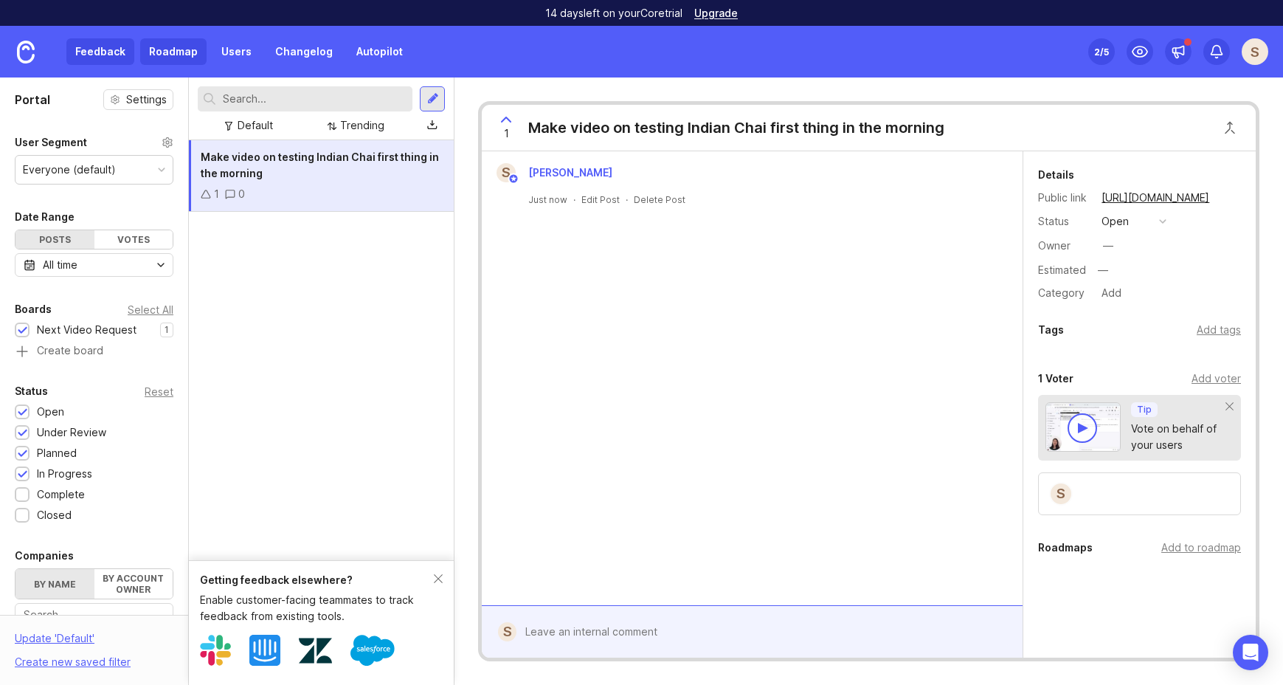
click at [173, 51] on link "Roadmap" at bounding box center [173, 51] width 66 height 27
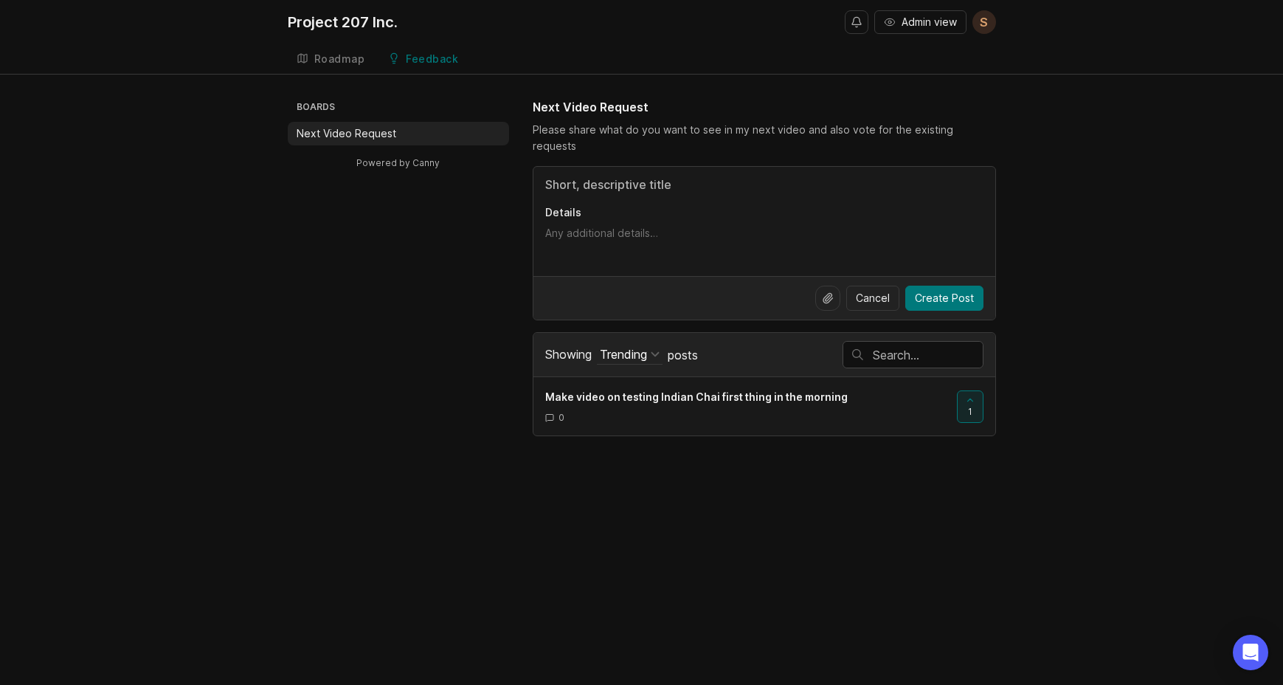
click at [345, 236] on div "Boards Next Video Request Powered by Canny Next Video Request Please share what…" at bounding box center [642, 267] width 708 height 338
